Goal: Transaction & Acquisition: Download file/media

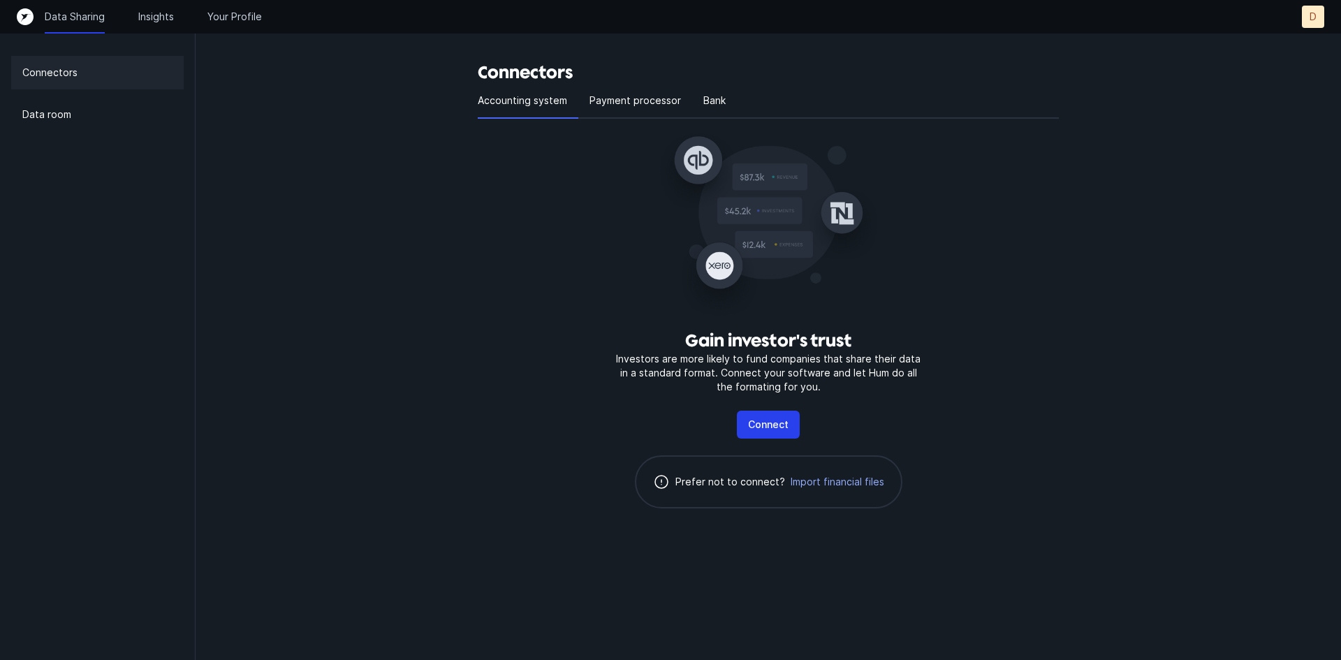
click at [68, 124] on div "Data room" at bounding box center [97, 115] width 172 height 34
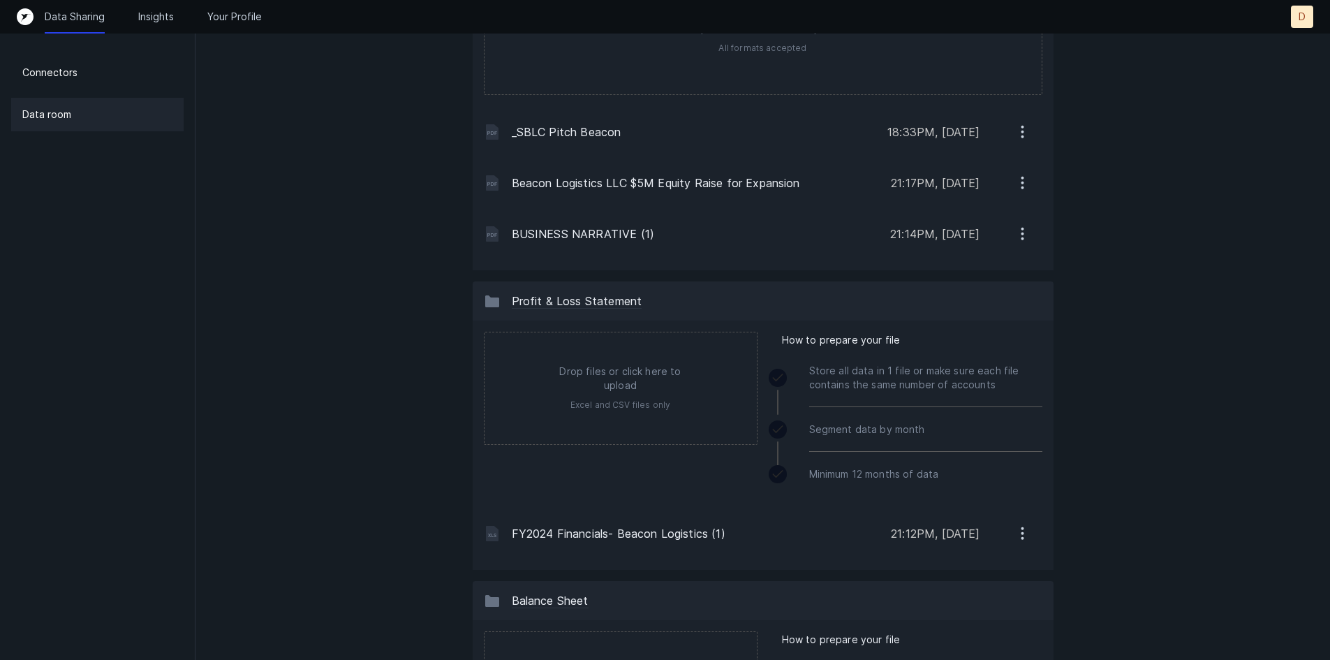
scroll to position [210, 0]
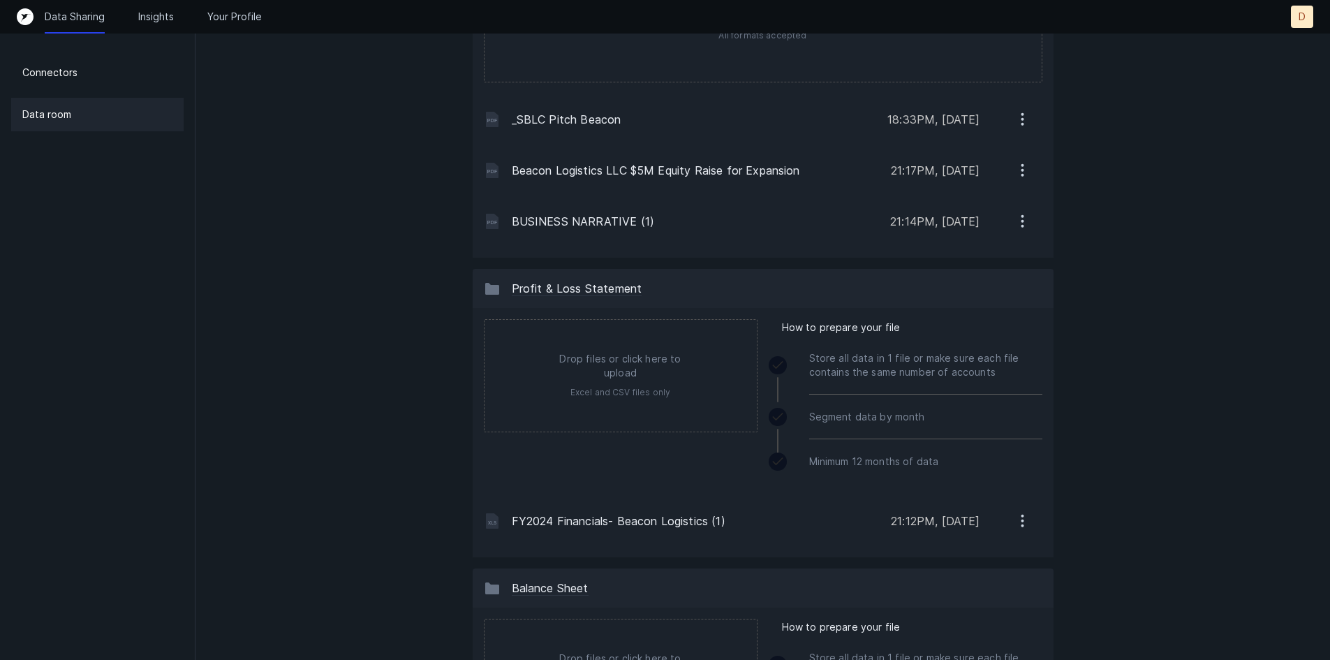
click at [662, 390] on input "file" at bounding box center [621, 376] width 272 height 112
type input "C:\fakepath\[DATE] Q125 Financials Monthly -Beacon.xlsx"
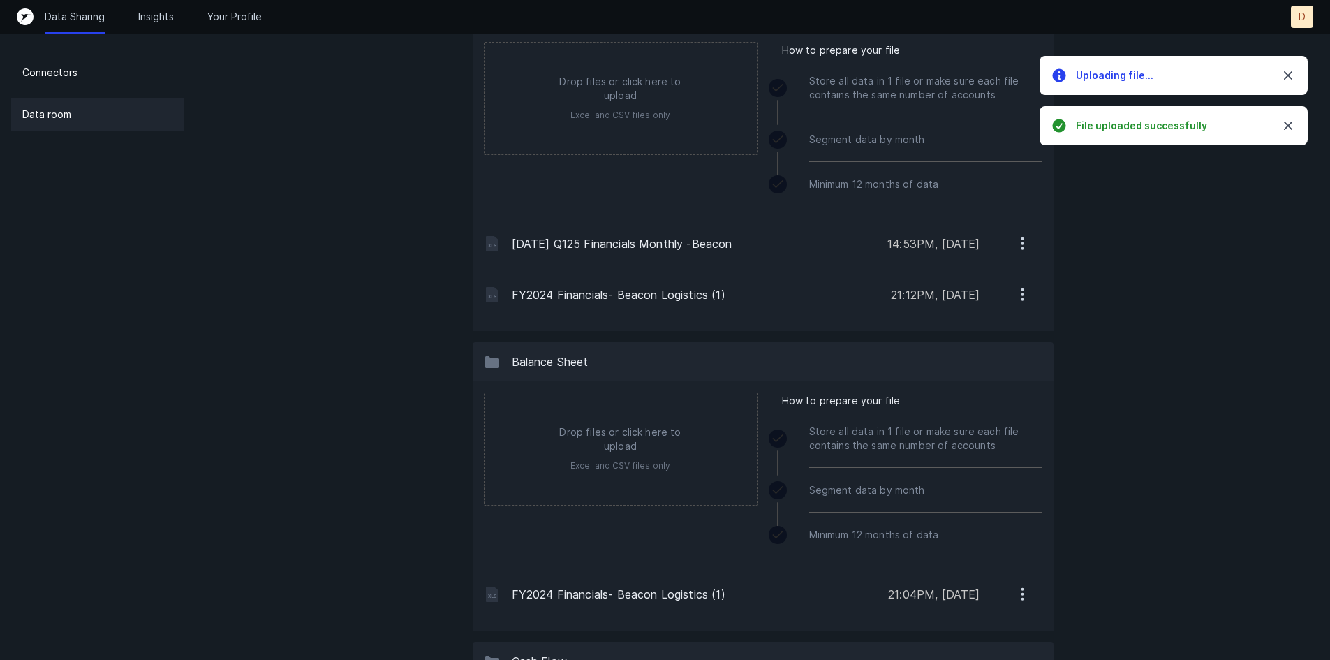
scroll to position [489, 0]
click at [588, 425] on input "file" at bounding box center [621, 447] width 272 height 112
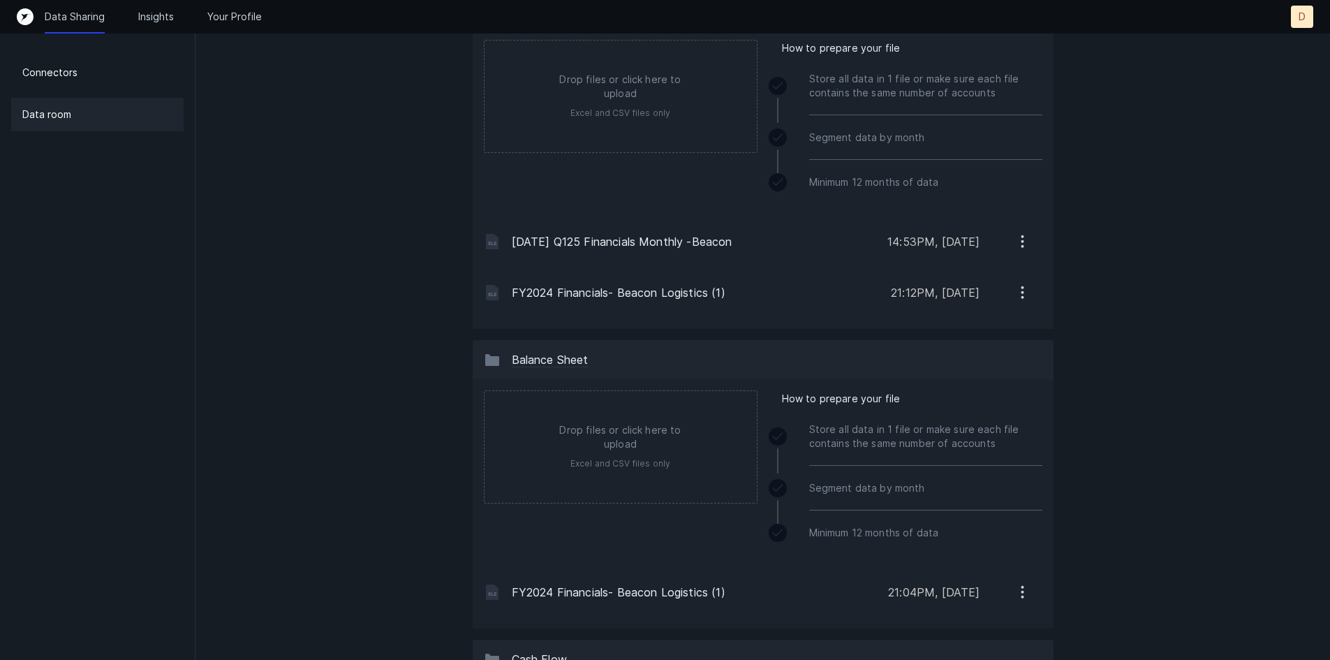
type input "C:\fakepath\[DATE] Q125 Financials Monthly -Beacon.xlsx"
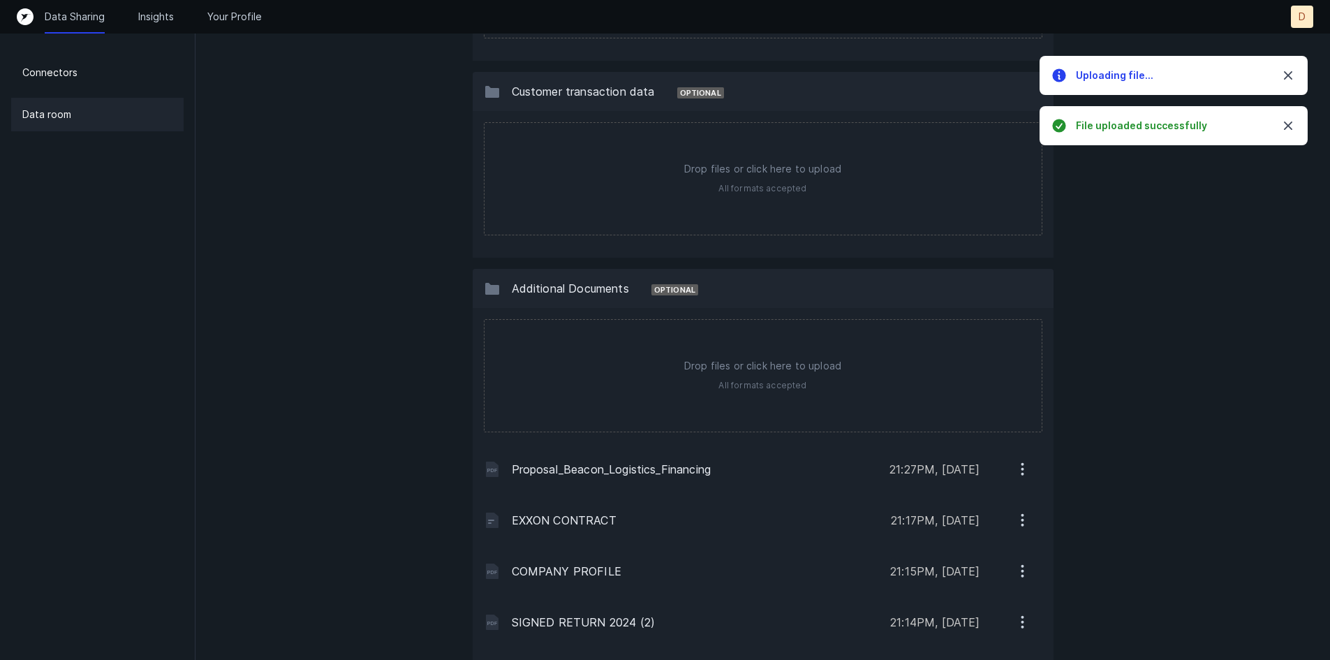
scroll to position [1733, 0]
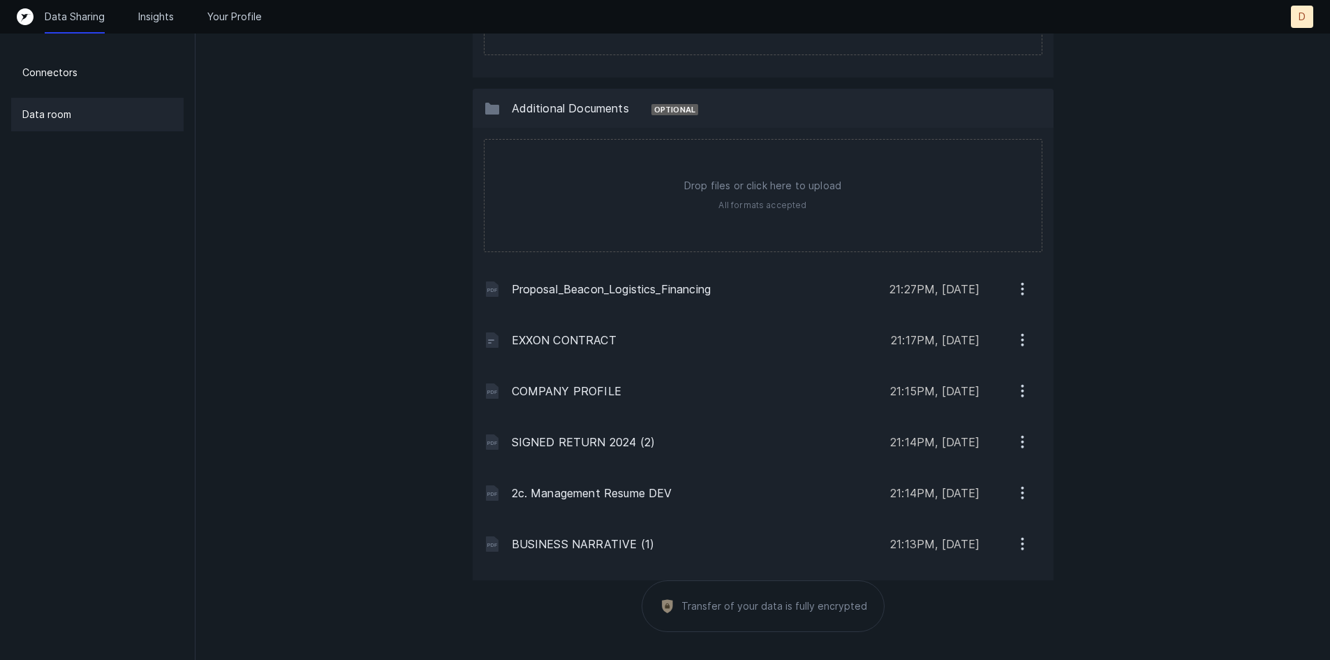
click at [62, 52] on div "Connectors Data room" at bounding box center [98, 330] width 196 height 660
click at [153, 5] on div "Data Sharing Insights Your Profile D D" at bounding box center [665, 17] width 1330 height 34
click at [150, 13] on p "Insights" at bounding box center [156, 17] width 36 height 14
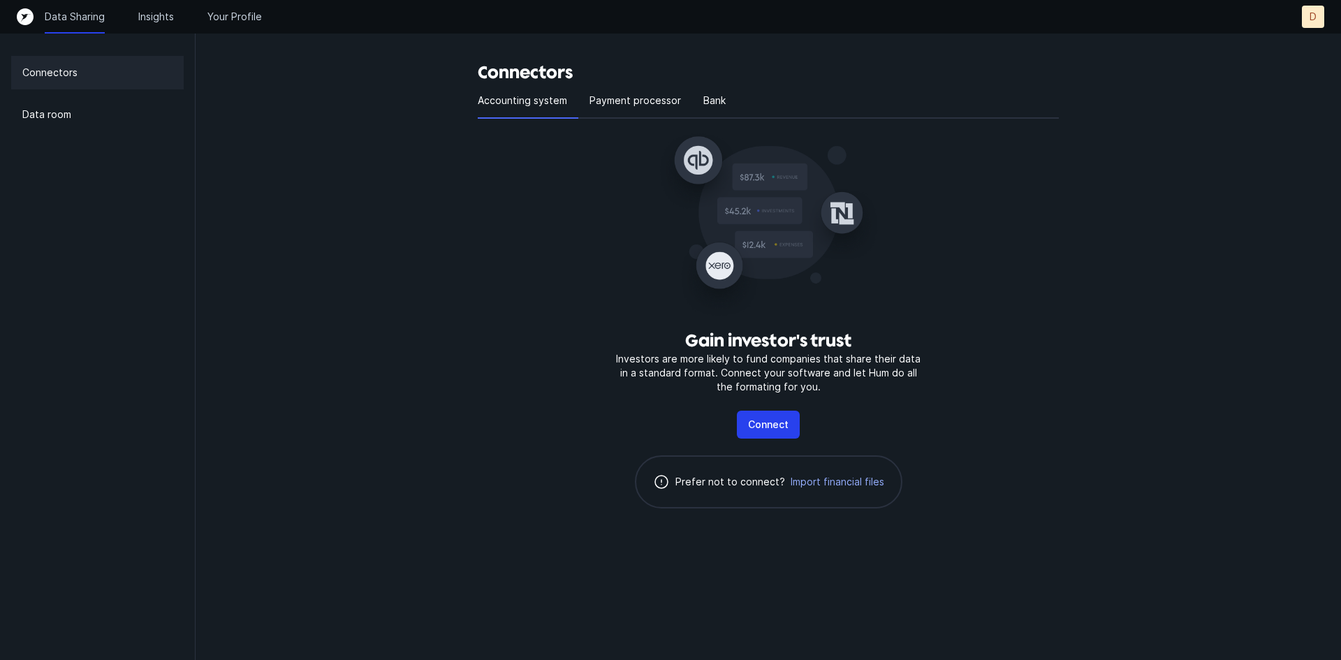
click at [631, 107] on p "Payment processor" at bounding box center [634, 100] width 91 height 17
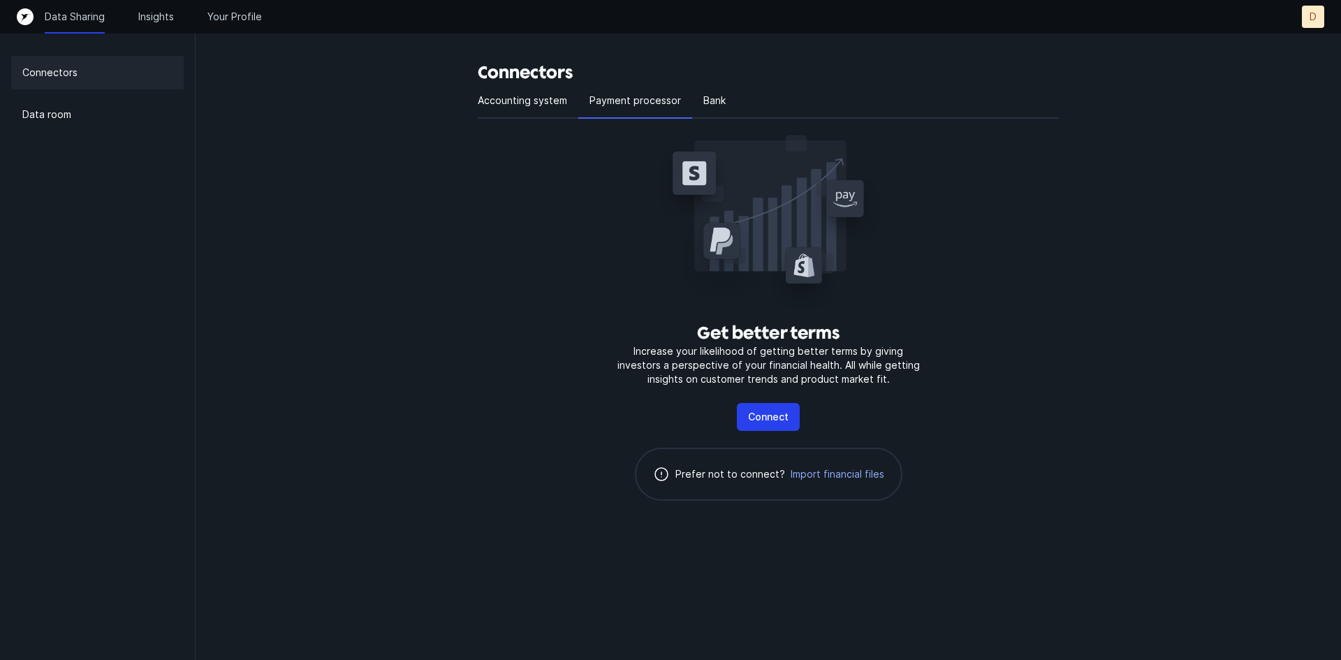
click at [529, 110] on div "Accounting system" at bounding box center [528, 101] width 101 height 35
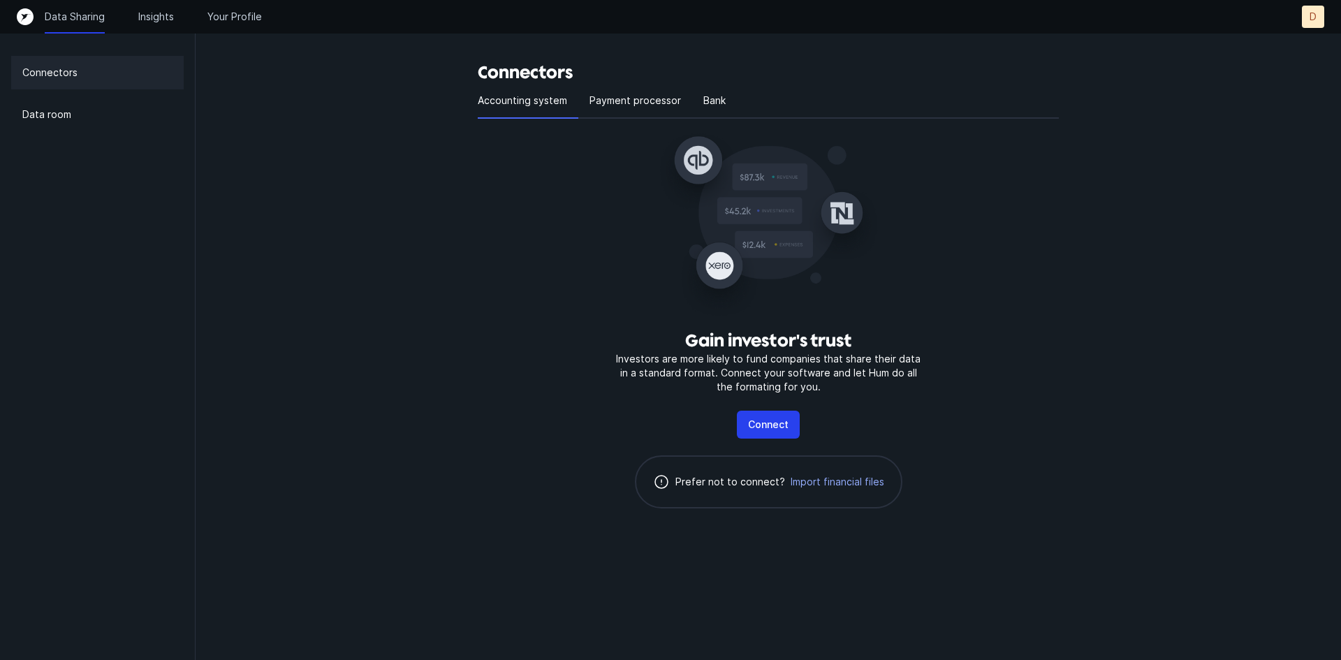
click at [72, 129] on div "Data room" at bounding box center [97, 115] width 172 height 34
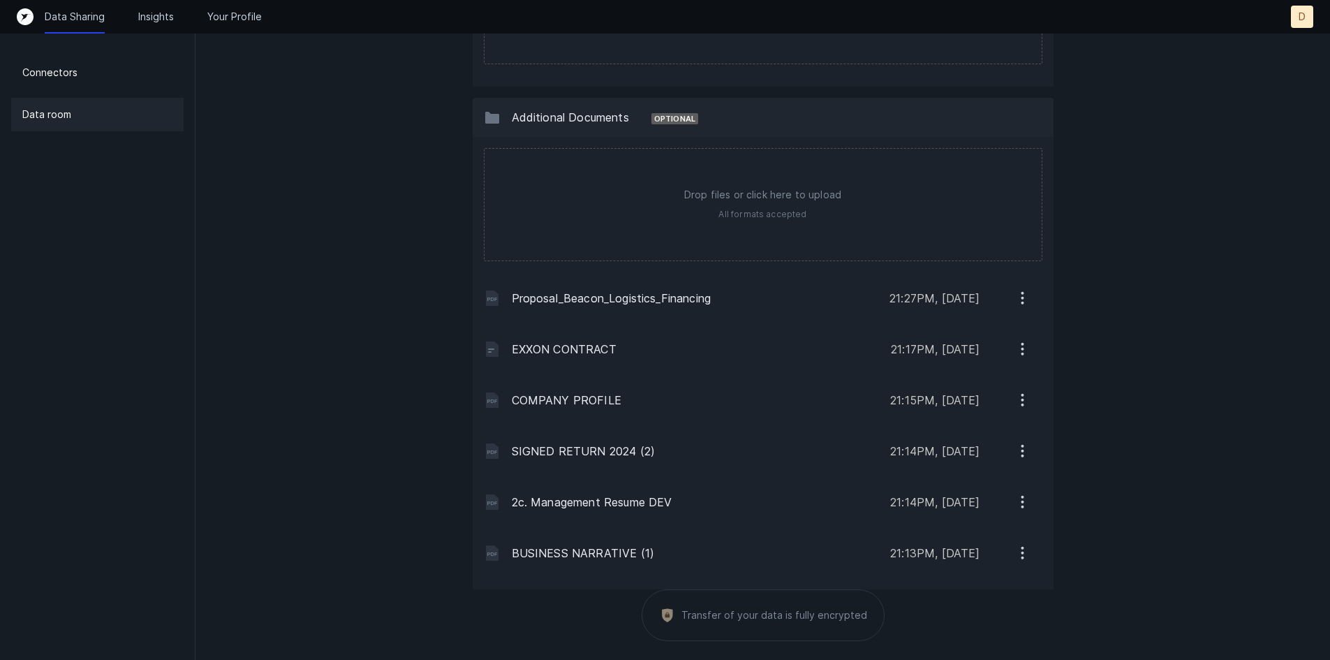
scroll to position [1733, 0]
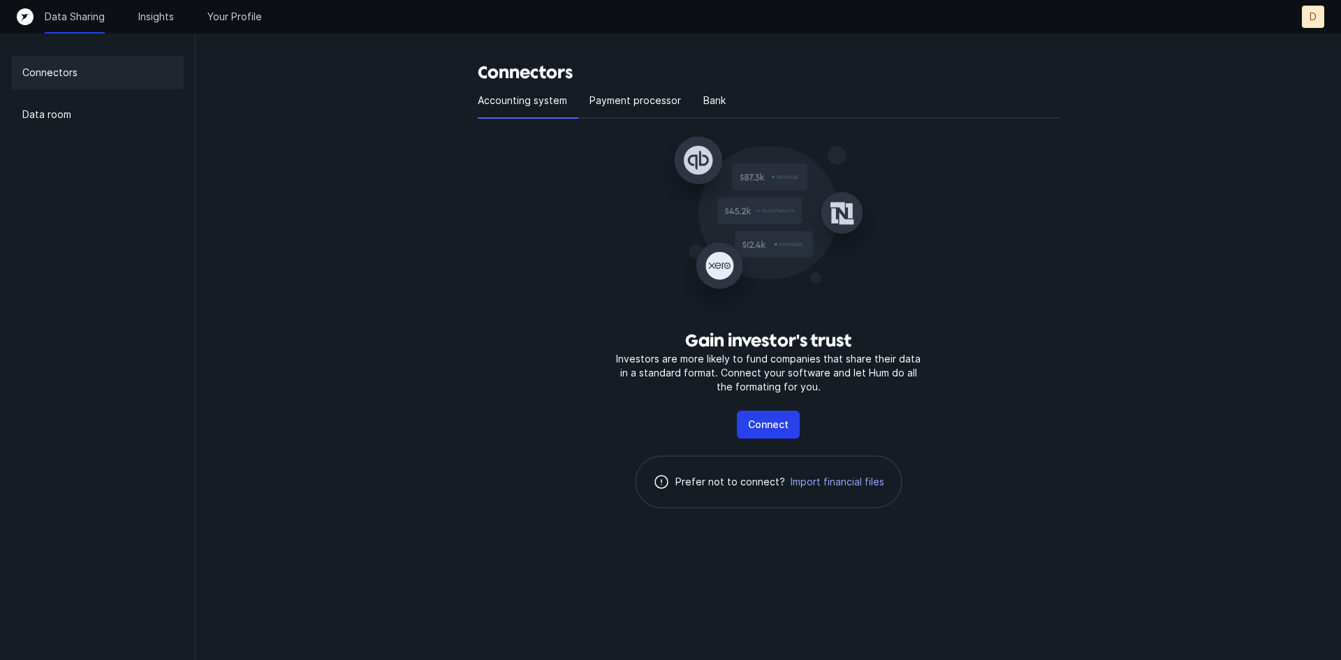
click at [99, 115] on div "Data room" at bounding box center [97, 115] width 172 height 34
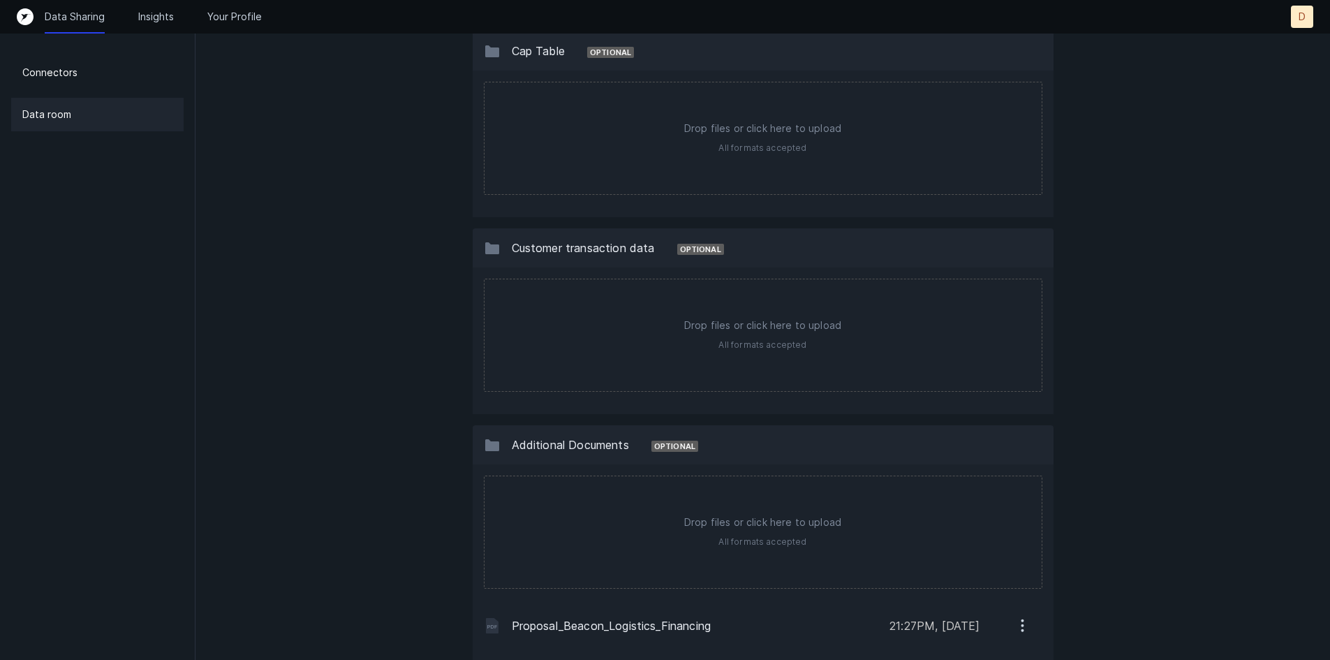
scroll to position [1733, 0]
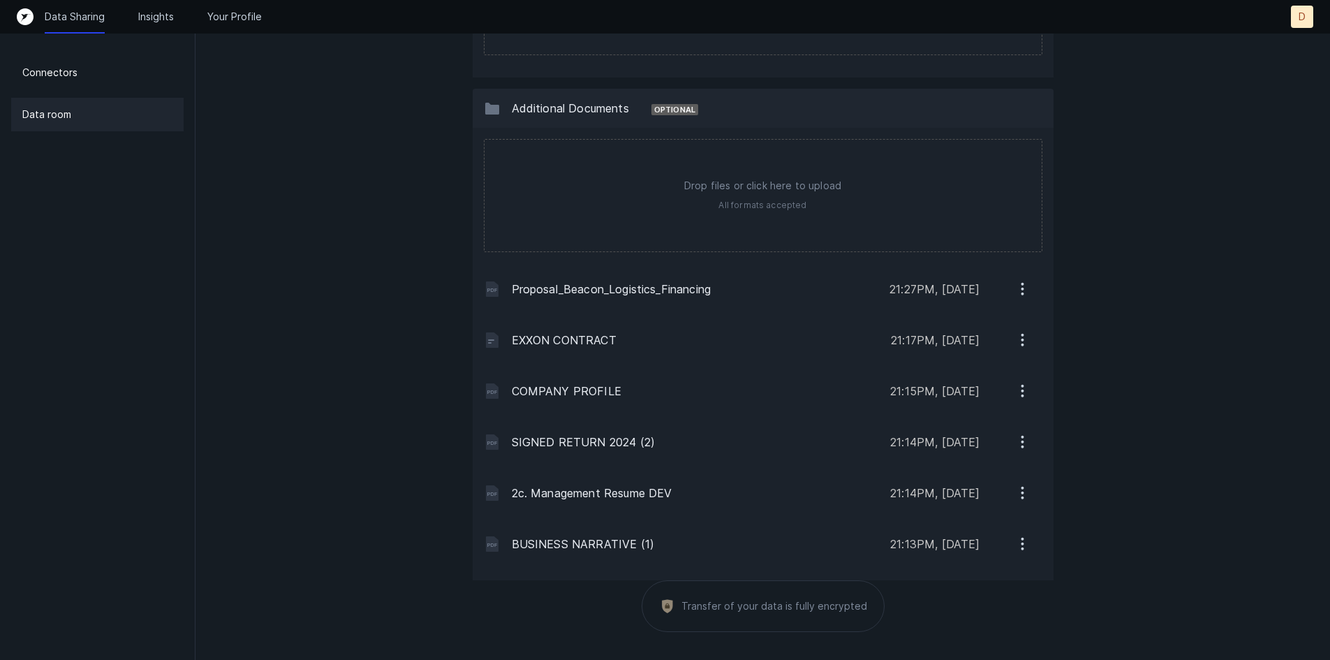
click at [1014, 291] on icon "button" at bounding box center [1022, 288] width 17 height 17
click at [1012, 324] on button "Download" at bounding box center [964, 325] width 156 height 28
click at [1017, 393] on icon "button" at bounding box center [1022, 390] width 17 height 17
click at [987, 418] on button "Download" at bounding box center [964, 427] width 156 height 28
click at [1021, 545] on icon "button" at bounding box center [1022, 543] width 17 height 17
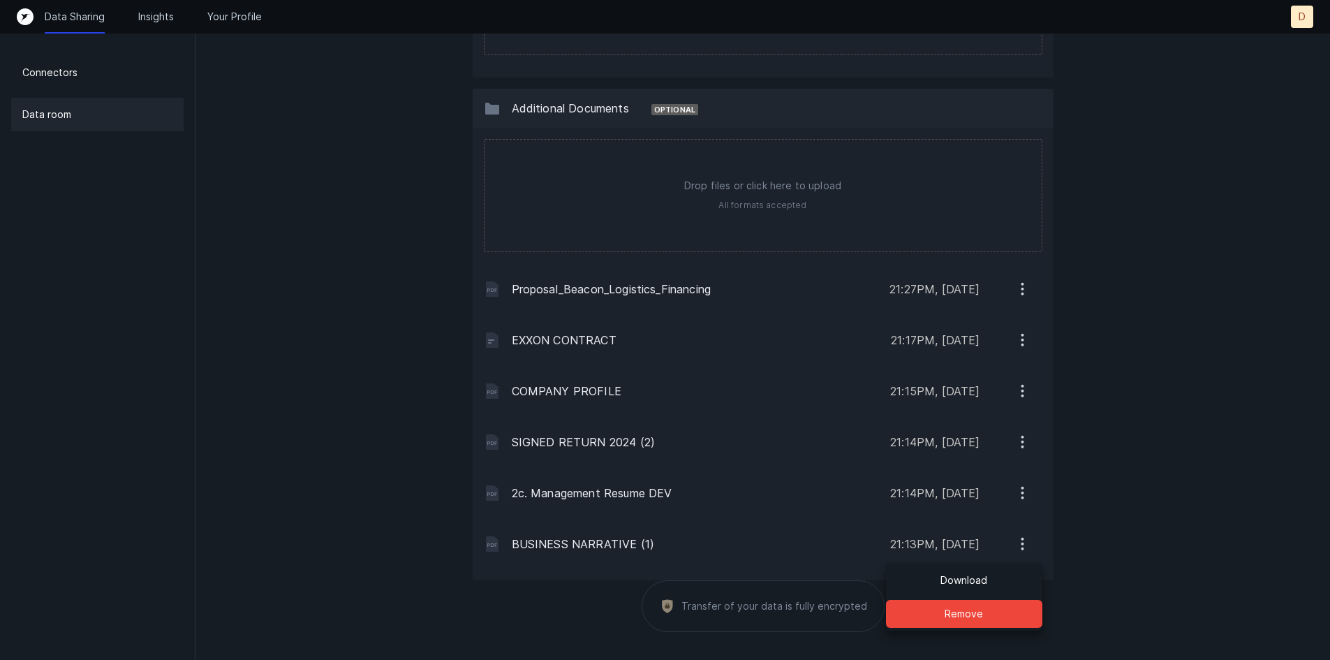
click at [987, 575] on button "Download" at bounding box center [964, 580] width 156 height 28
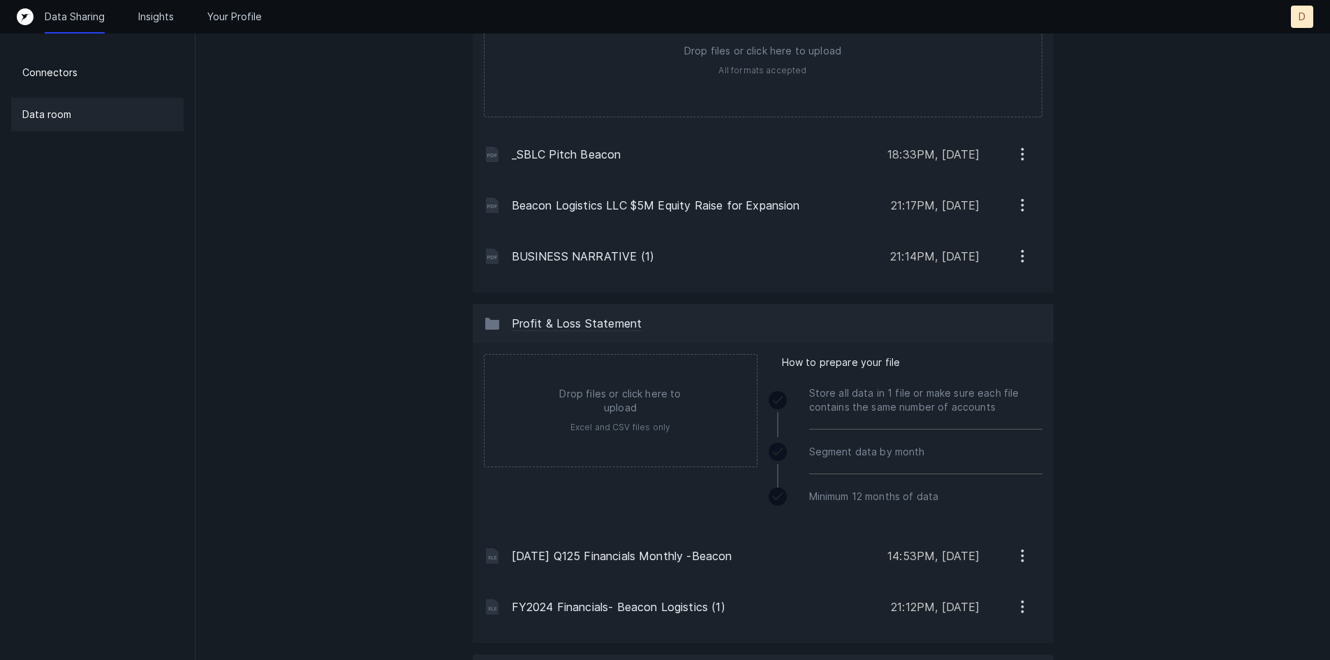
scroll to position [127, 0]
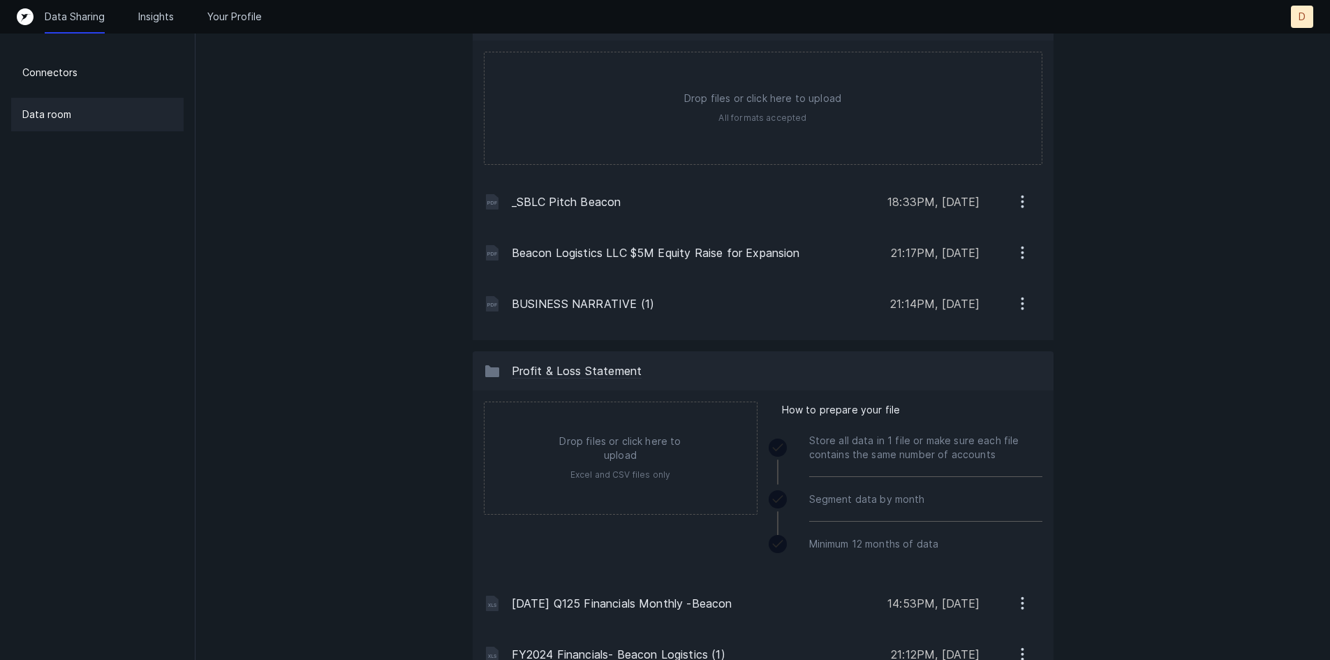
click at [1024, 251] on icon "button" at bounding box center [1022, 252] width 17 height 17
click at [998, 292] on button "Download" at bounding box center [964, 289] width 156 height 28
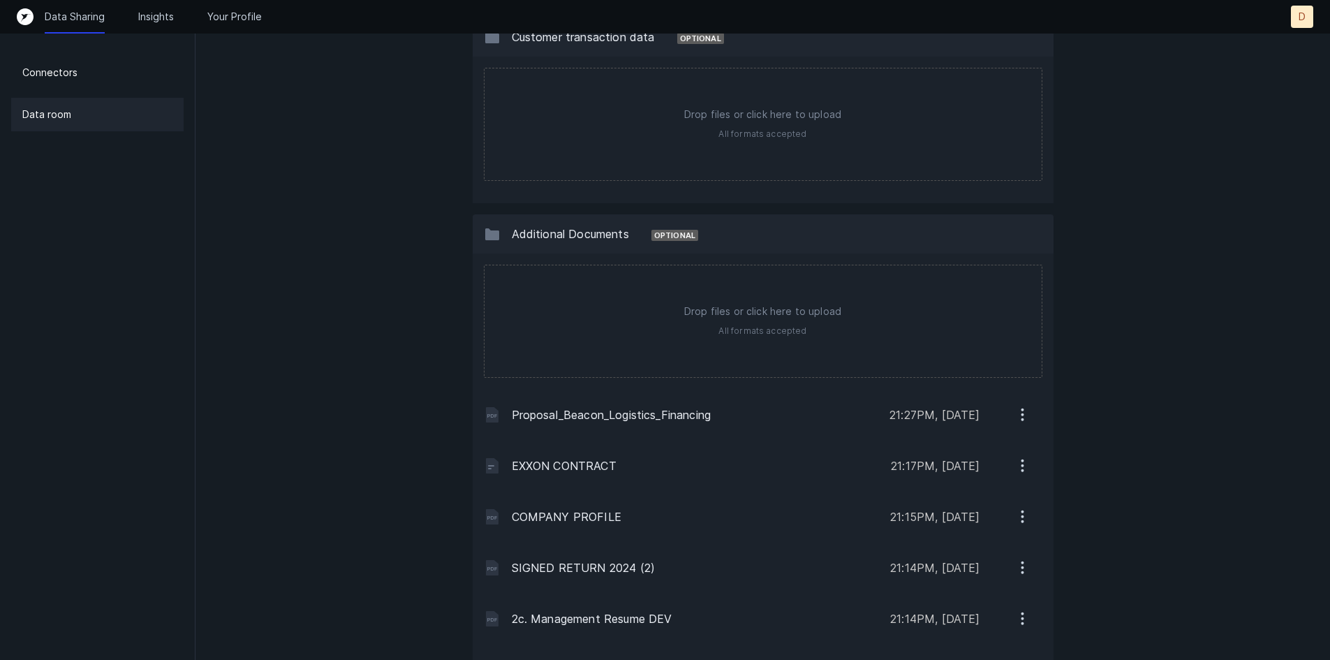
scroll to position [1733, 0]
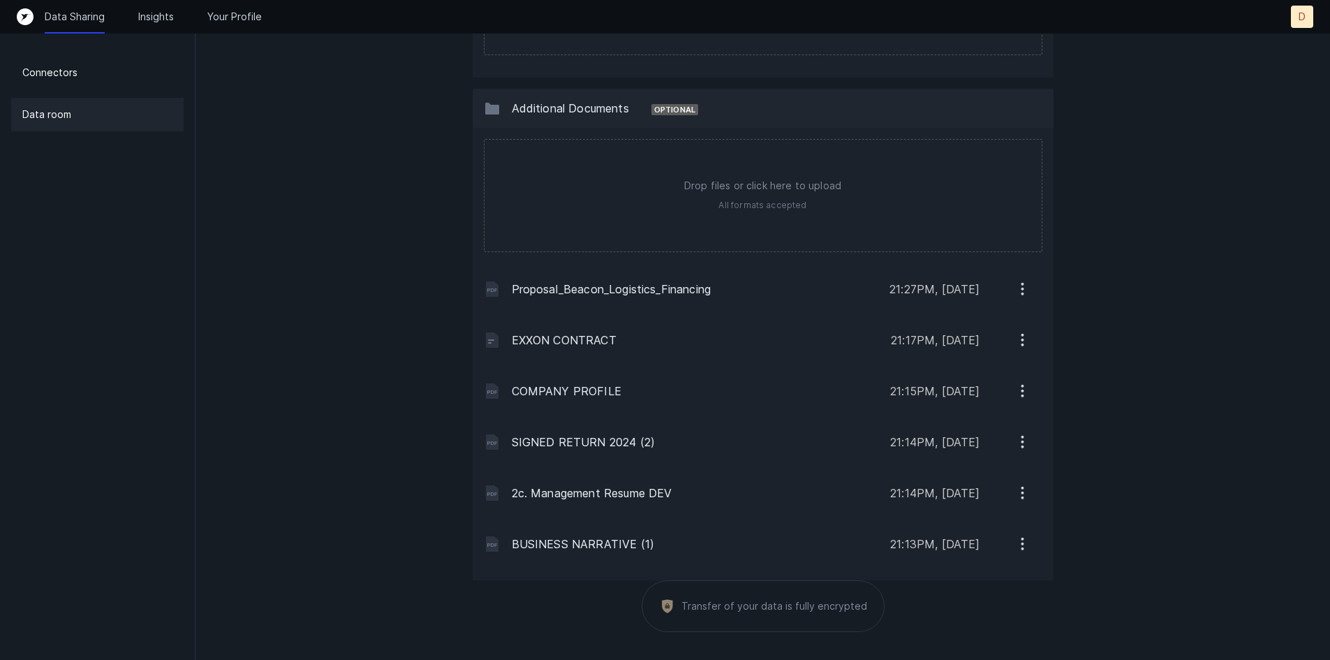
click at [1008, 327] on button "button" at bounding box center [1023, 339] width 40 height 29
click at [974, 365] on button "Download" at bounding box center [964, 376] width 156 height 28
